Goal: Task Accomplishment & Management: Use online tool/utility

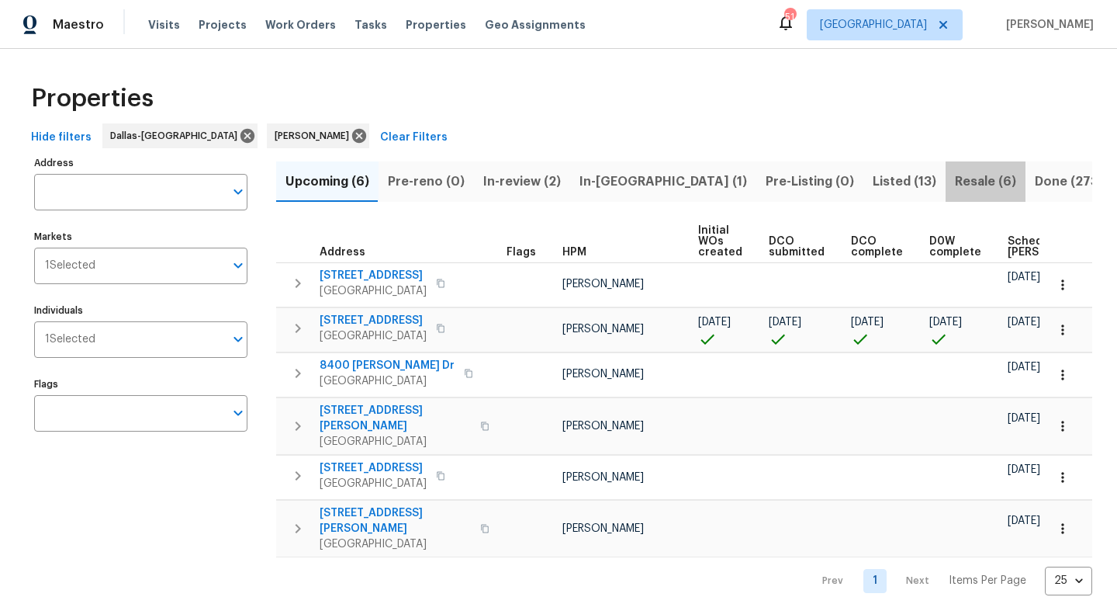
click at [955, 187] on span "Resale (6)" at bounding box center [985, 182] width 61 height 22
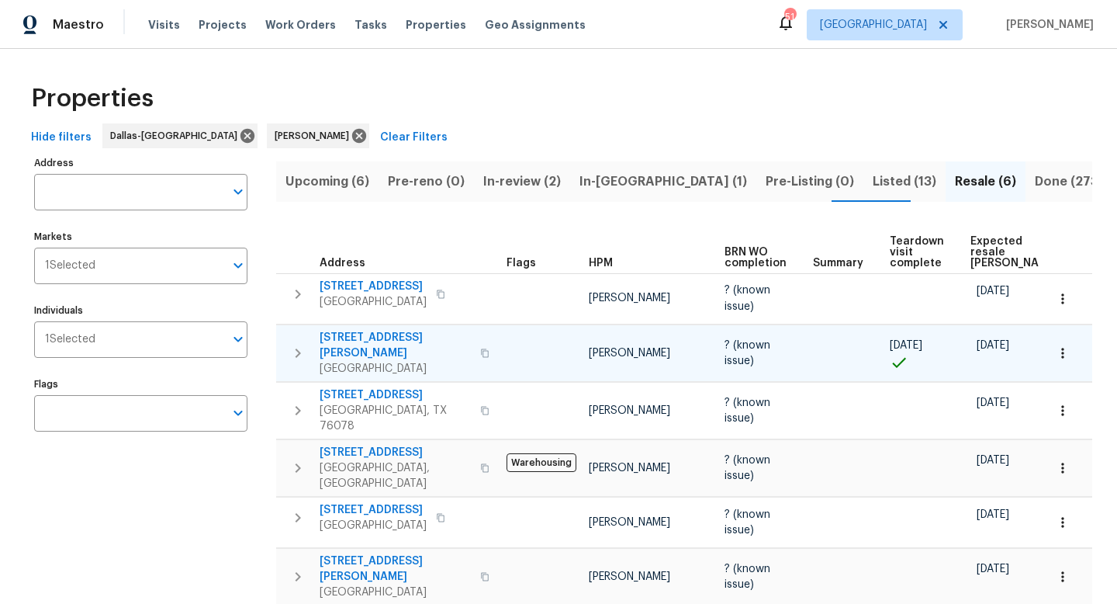
click at [380, 336] on span "2500 Spring Meadows Dr" at bounding box center [395, 345] width 151 height 31
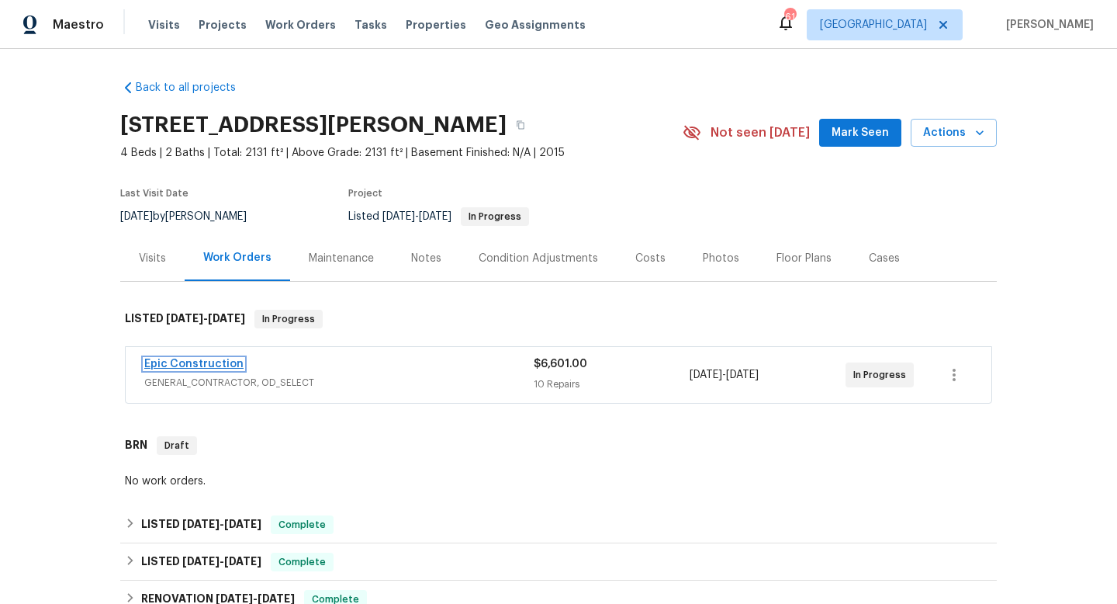
click at [203, 360] on link "Epic Construction" at bounding box center [193, 363] width 99 height 11
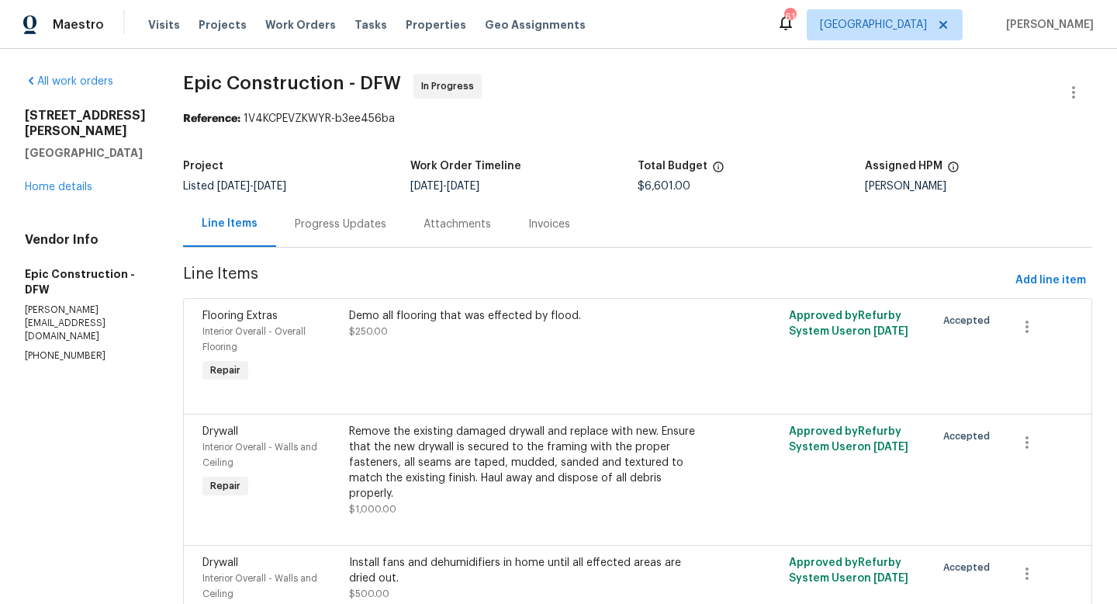
click at [366, 239] on div "Progress Updates" at bounding box center [340, 224] width 129 height 46
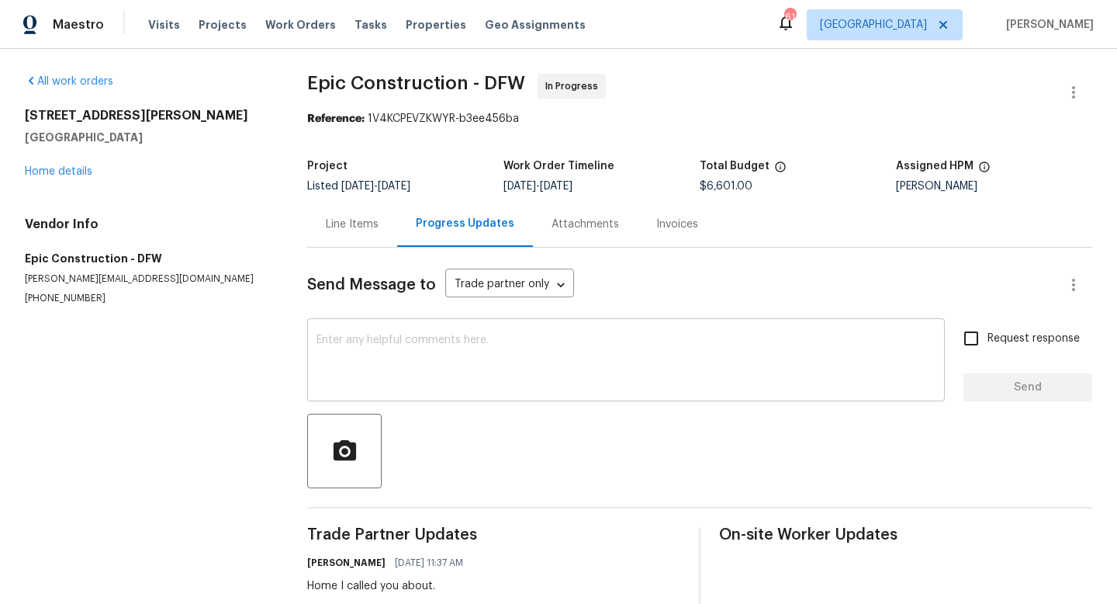
scroll to position [33, 0]
